Goal: Task Accomplishment & Management: Manage account settings

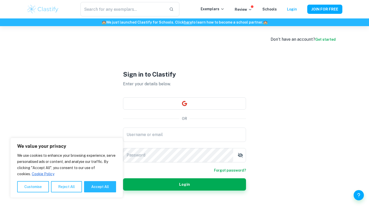
click at [288, 8] on div "Exemplars Review Schools Login" at bounding box center [254, 9] width 107 height 6
click at [292, 11] on link "Login" at bounding box center [292, 9] width 10 height 4
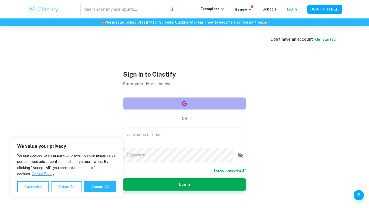
click at [204, 102] on button "button" at bounding box center [184, 103] width 123 height 12
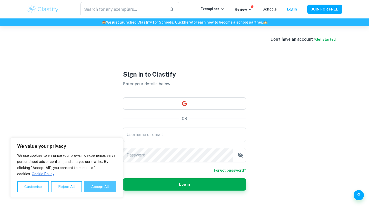
click at [102, 185] on button "Accept All" at bounding box center [100, 186] width 32 height 11
checkbox input "true"
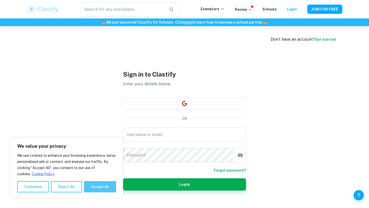
checkbox input "true"
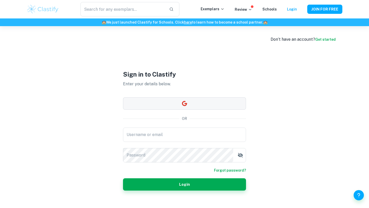
click at [177, 104] on button "button" at bounding box center [184, 103] width 123 height 12
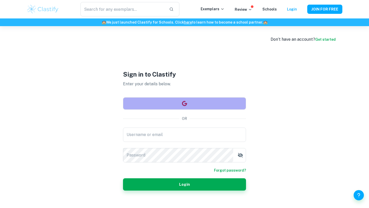
click at [216, 102] on button "button" at bounding box center [184, 103] width 123 height 12
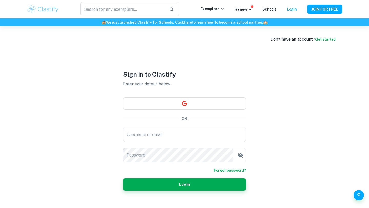
click at [292, 13] on div "​ Exemplars Review Schools Login JOIN FOR FREE" at bounding box center [184, 9] width 328 height 14
click at [292, 4] on div "​ Exemplars Review Schools Login JOIN FOR FREE" at bounding box center [184, 9] width 328 height 14
click at [292, 8] on link "Login" at bounding box center [292, 9] width 10 height 4
click at [210, 105] on button "button" at bounding box center [184, 103] width 123 height 12
click at [246, 6] on div "​ Exemplars Review Schools Login JOIN FOR FREE" at bounding box center [184, 9] width 328 height 14
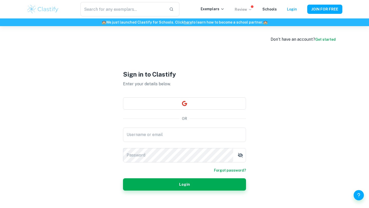
click at [248, 8] on p "Review" at bounding box center [243, 10] width 17 height 6
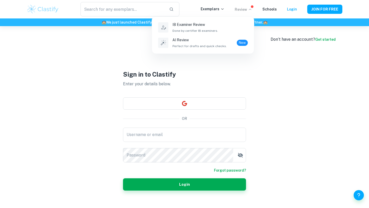
click at [250, 63] on div at bounding box center [184, 104] width 369 height 208
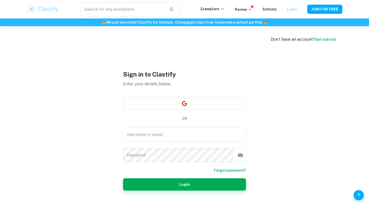
click at [290, 10] on link "Login" at bounding box center [292, 9] width 10 height 4
click at [294, 6] on div "Login" at bounding box center [292, 9] width 10 height 6
click at [295, 9] on link "Login" at bounding box center [292, 9] width 10 height 4
click at [294, 10] on link "Login" at bounding box center [292, 9] width 10 height 4
click at [301, 12] on div "Exemplars Review Schools Login" at bounding box center [254, 9] width 107 height 6
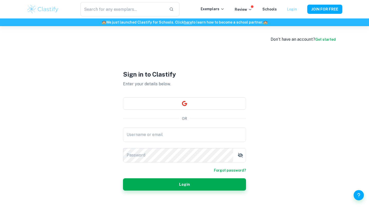
click at [295, 9] on link "Login" at bounding box center [292, 9] width 10 height 4
click at [296, 5] on div "​ Exemplars Review Schools Login JOIN FOR FREE" at bounding box center [184, 9] width 328 height 14
click at [294, 9] on link "Login" at bounding box center [292, 9] width 10 height 4
click at [294, 8] on link "Login" at bounding box center [292, 9] width 10 height 4
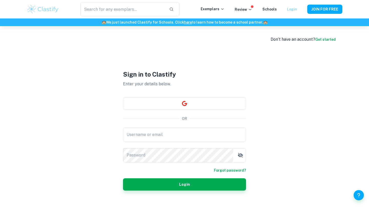
click at [290, 10] on link "Login" at bounding box center [292, 9] width 10 height 4
click at [300, 13] on div "​ Exemplars Review Schools Login JOIN FOR FREE" at bounding box center [184, 9] width 328 height 14
click at [296, 11] on link "Login" at bounding box center [292, 9] width 10 height 4
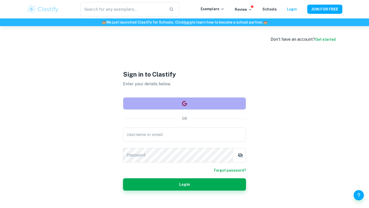
click at [213, 106] on button "button" at bounding box center [184, 103] width 123 height 12
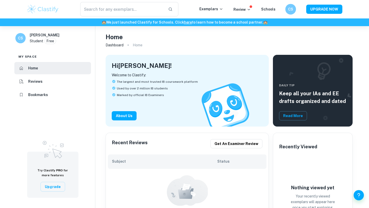
click at [290, 11] on h6 "CS" at bounding box center [291, 9] width 6 height 6
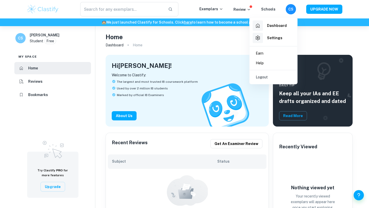
click at [268, 77] on li "Logout" at bounding box center [274, 77] width 44 height 10
